Goal: Information Seeking & Learning: Learn about a topic

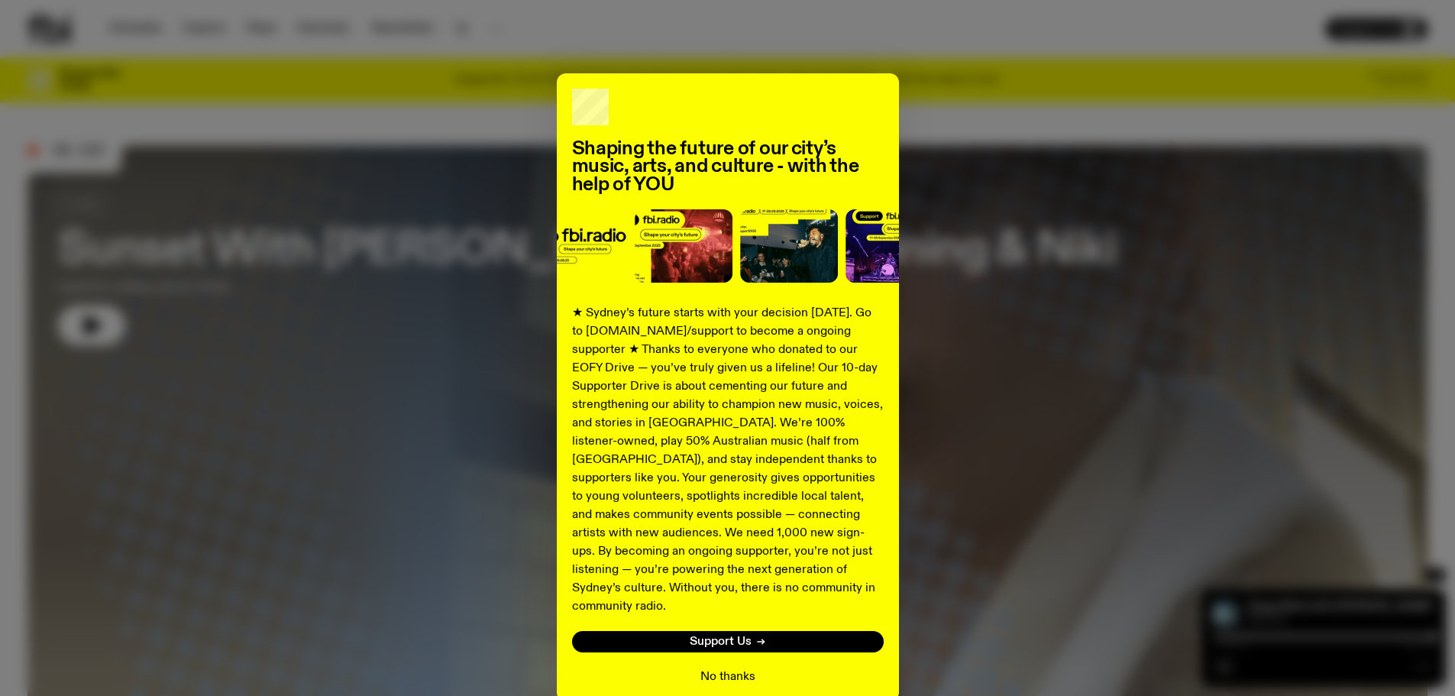
click at [703, 668] on button "No thanks" at bounding box center [727, 677] width 55 height 18
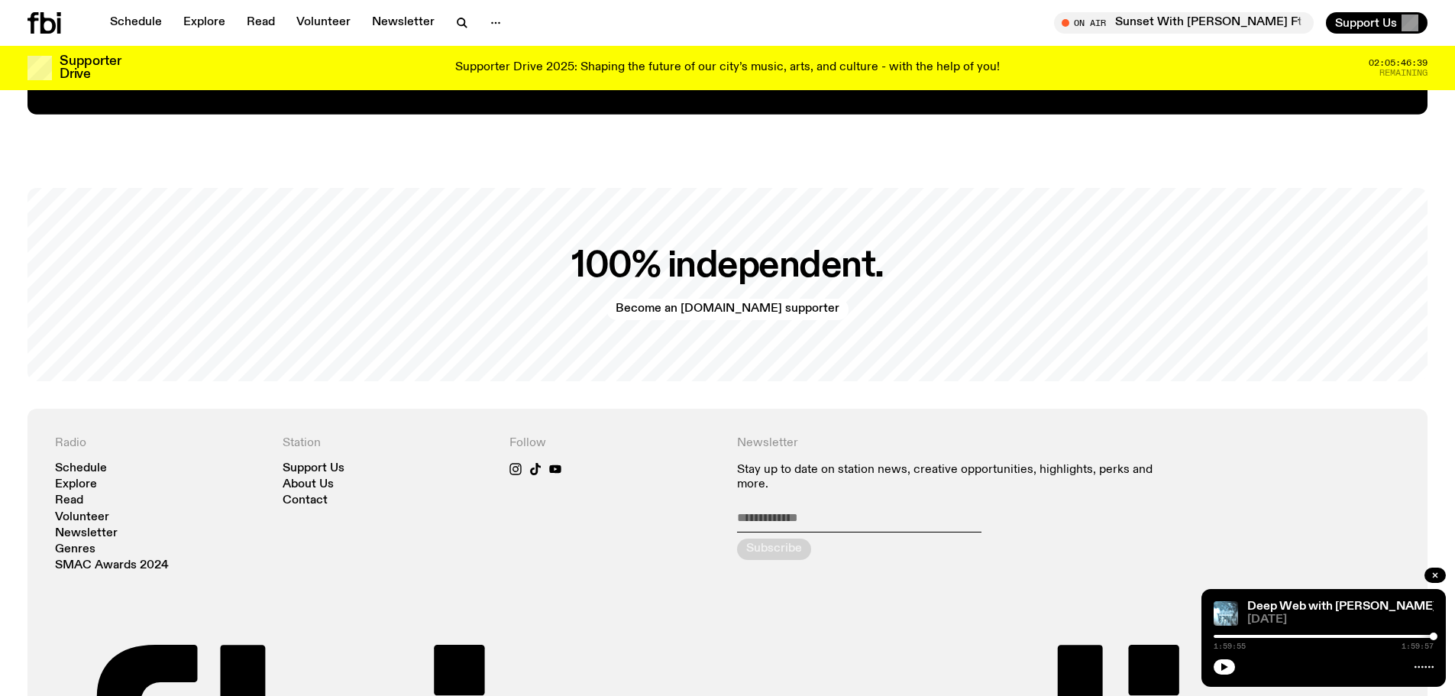
scroll to position [3426, 0]
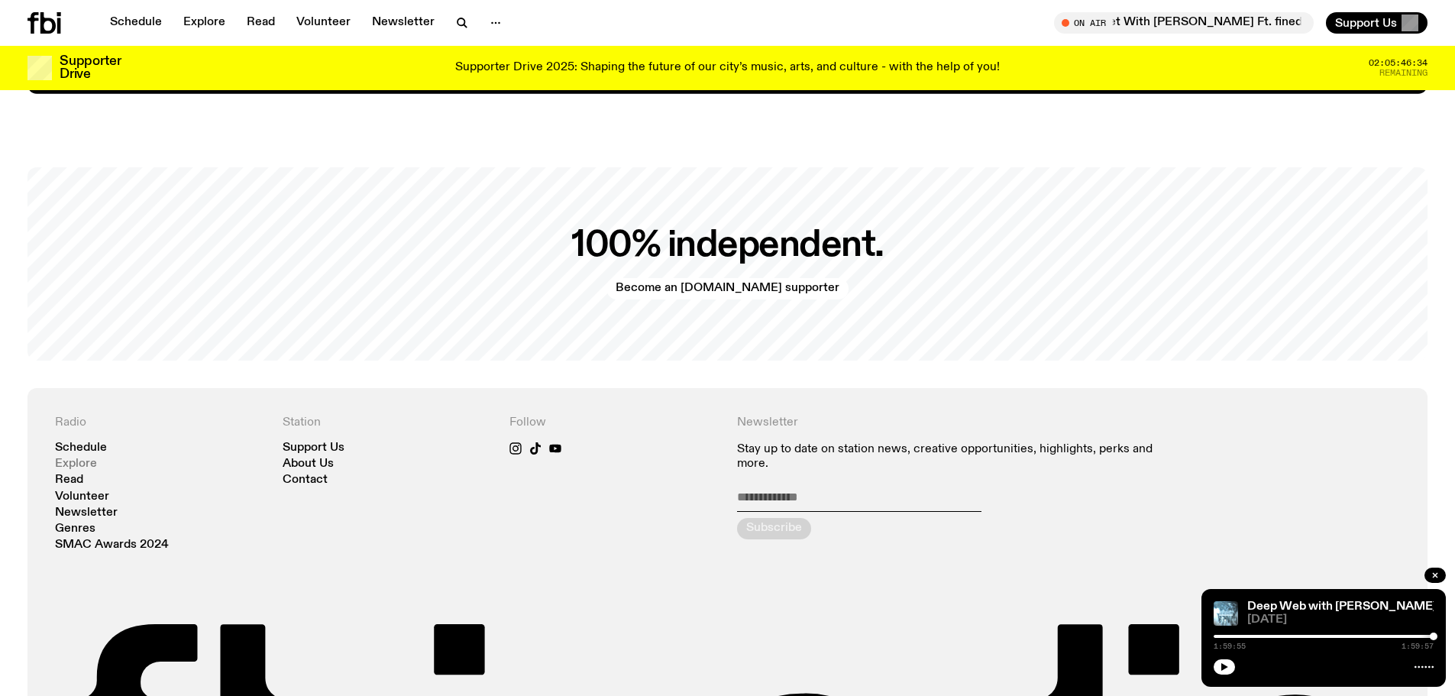
click at [85, 458] on link "Explore" at bounding box center [76, 463] width 42 height 11
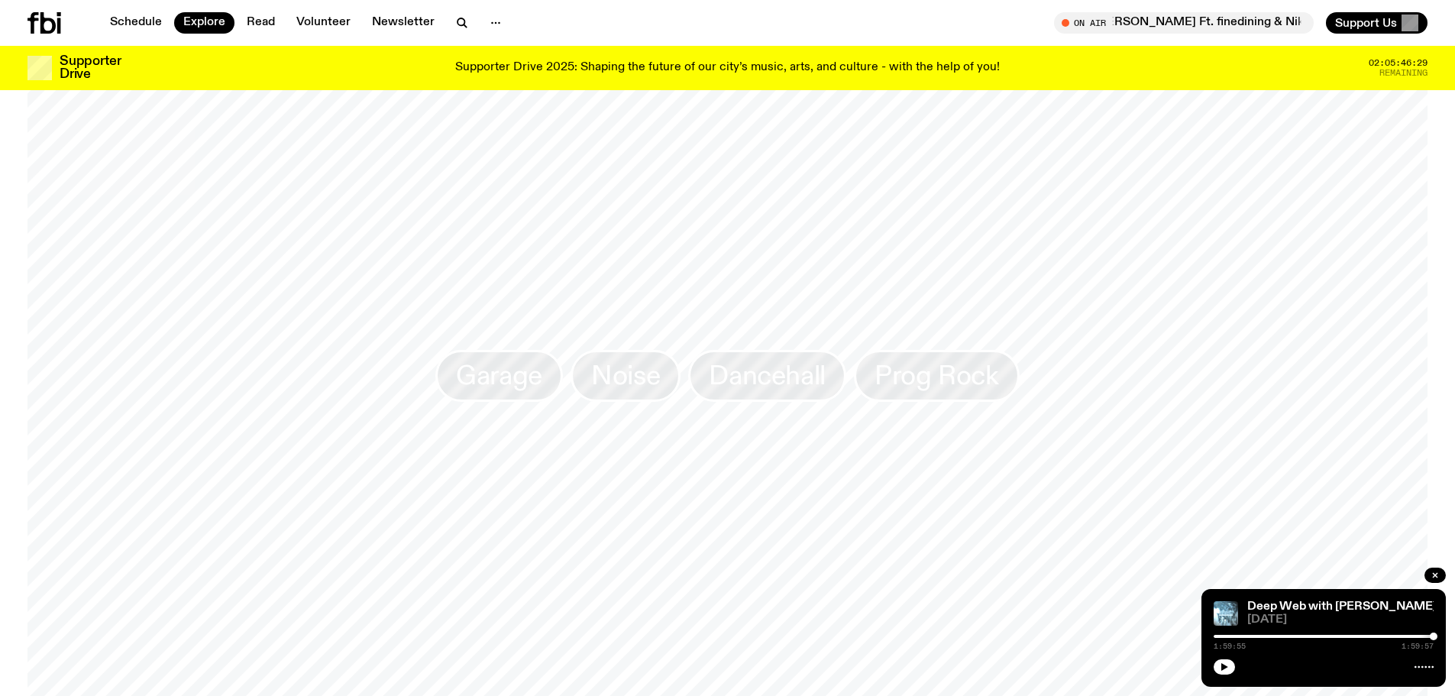
scroll to position [2891, 0]
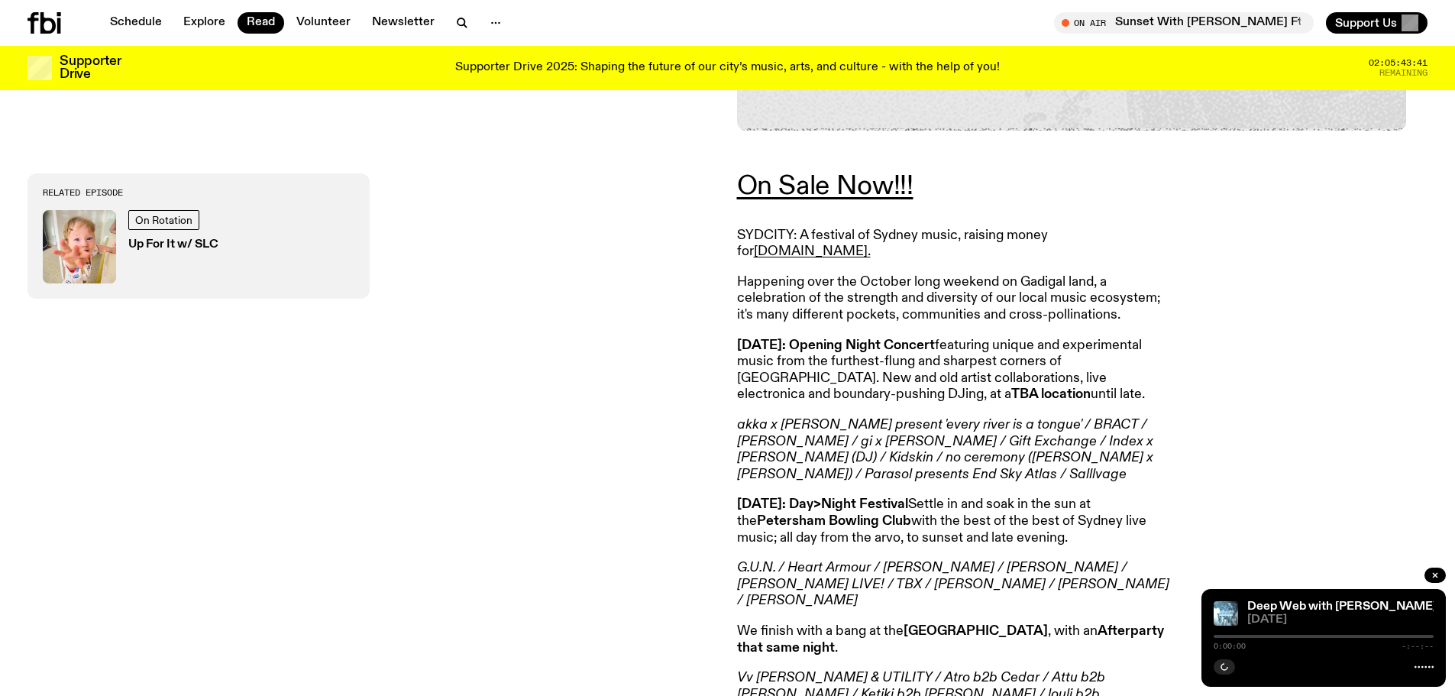
scroll to position [754, 0]
